Goal: Task Accomplishment & Management: Complete application form

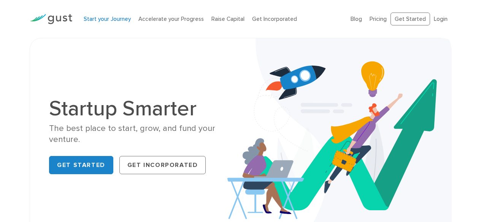
click at [118, 21] on link "Start your Journey" at bounding box center [107, 19] width 47 height 7
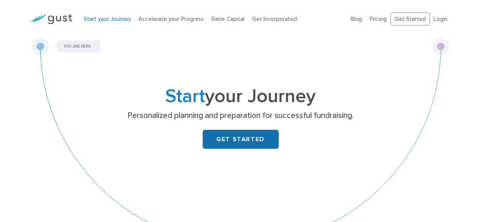
click at [231, 142] on link "GET STARTED" at bounding box center [241, 139] width 76 height 19
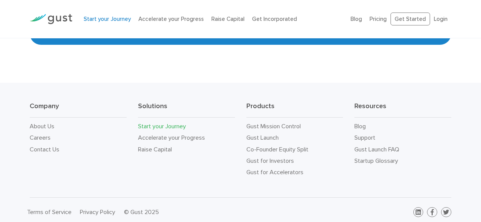
scroll to position [1445, 0]
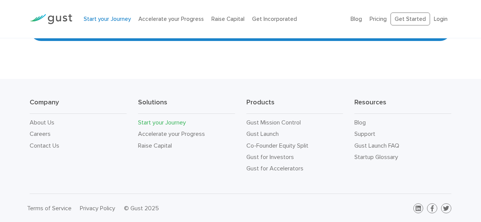
click at [155, 120] on link "Start your Journey" at bounding box center [162, 122] width 48 height 7
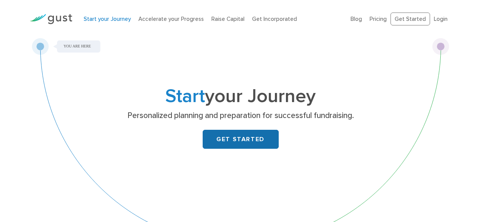
click at [218, 135] on link "GET STARTED" at bounding box center [241, 139] width 76 height 19
